Goal: Information Seeking & Learning: Stay updated

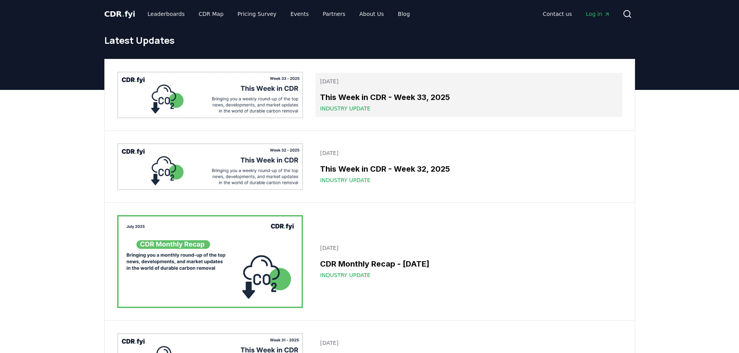
click at [382, 98] on h3 "This Week in CDR - Week 33, 2025" at bounding box center [468, 98] width 297 height 12
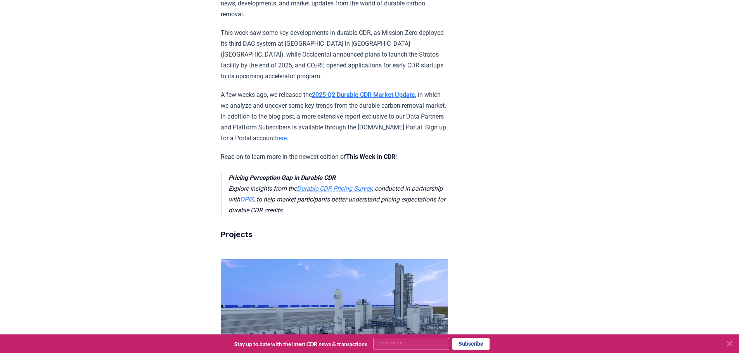
scroll to position [349, 0]
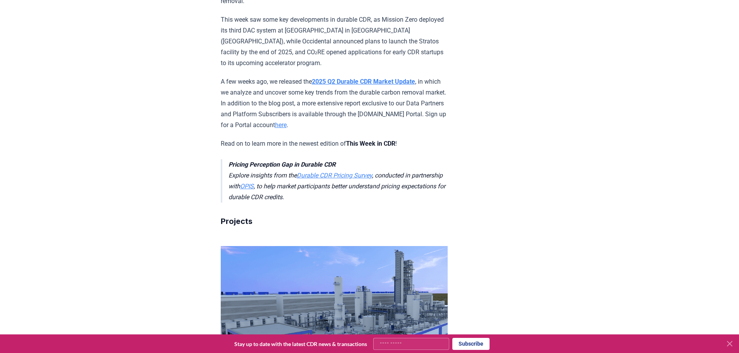
drag, startPoint x: 421, startPoint y: 246, endPoint x: 213, endPoint y: 222, distance: 210.0
copy p "Occidental announced that its STRATOS Direct Air Capture (DAC) facility , the w…"
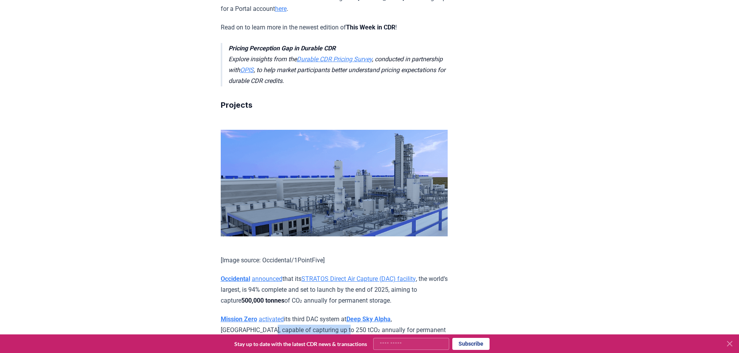
drag, startPoint x: 242, startPoint y: 157, endPoint x: 322, endPoint y: 157, distance: 80.3
click at [322, 314] on p "Mission Zero activated its third DAC system at Deep Sky Alpha , [GEOGRAPHIC_DAT…" at bounding box center [334, 335] width 227 height 43
click at [358, 314] on p "Mission Zero activated its third DAC system at Deep Sky Alpha , [GEOGRAPHIC_DAT…" at bounding box center [334, 335] width 227 height 43
drag, startPoint x: 292, startPoint y: 163, endPoint x: 267, endPoint y: 165, distance: 25.3
click at [267, 314] on p "Mission Zero activated its third DAC system at Deep Sky Alpha , [GEOGRAPHIC_DAT…" at bounding box center [334, 335] width 227 height 43
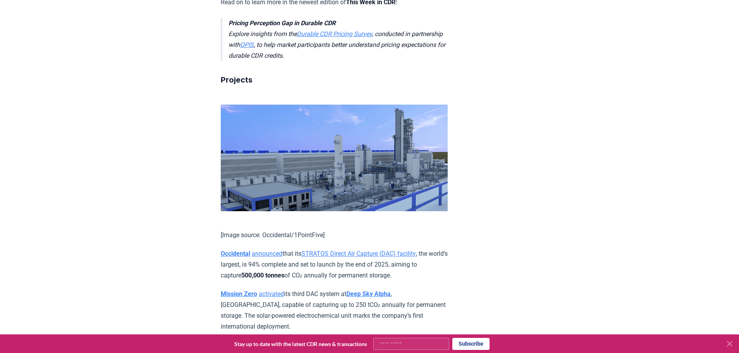
scroll to position [504, 0]
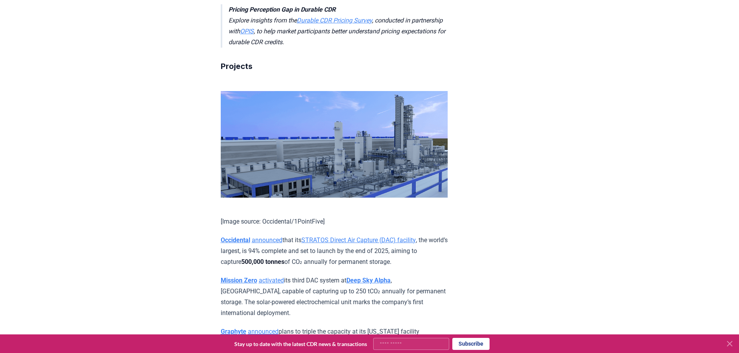
click at [374, 326] on p "Graphyte announced plans to triple the capacity at its [US_STATE] facility from…" at bounding box center [334, 347] width 227 height 43
drag, startPoint x: 258, startPoint y: 192, endPoint x: 217, endPoint y: 157, distance: 54.2
copy p "Graphyte announced plans to triple the capacity at its [US_STATE] facility from…"
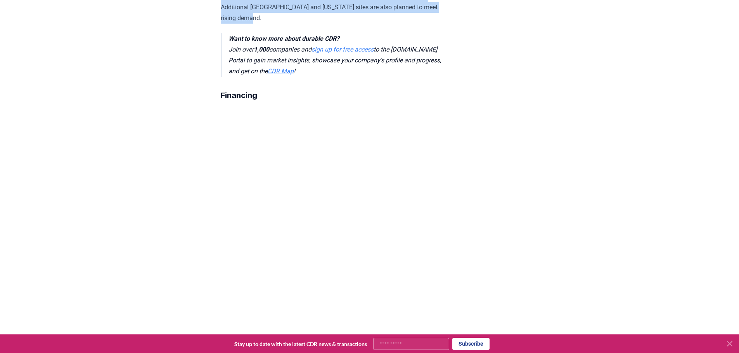
scroll to position [853, 0]
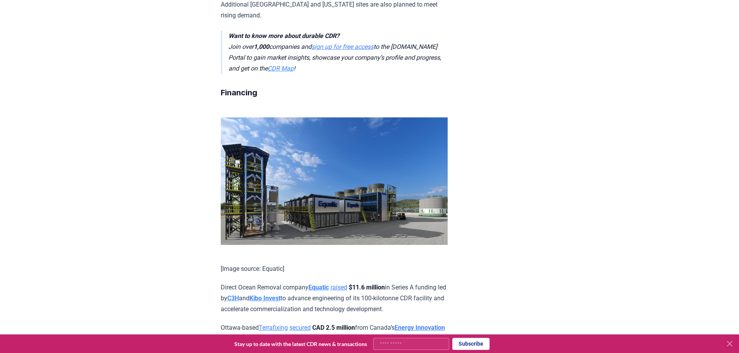
click at [383, 323] on p "Ottawa-based Terrafixing secured CAD 2.5 million from Canada’s Energy Innovatio…" at bounding box center [334, 339] width 227 height 33
click at [295, 346] on strong "$100 per tonne" at bounding box center [274, 349] width 42 height 7
drag, startPoint x: 330, startPoint y: 174, endPoint x: 376, endPoint y: 174, distance: 45.4
click at [376, 323] on p "Ottawa-based Terrafixing secured CAD 2.5 million from Canada’s Energy Innovatio…" at bounding box center [334, 339] width 227 height 33
click at [381, 323] on p "Ottawa-based Terrafixing secured CAD 2.5 million from Canada’s Energy Innovatio…" at bounding box center [334, 339] width 227 height 33
